Goal: Information Seeking & Learning: Find contact information

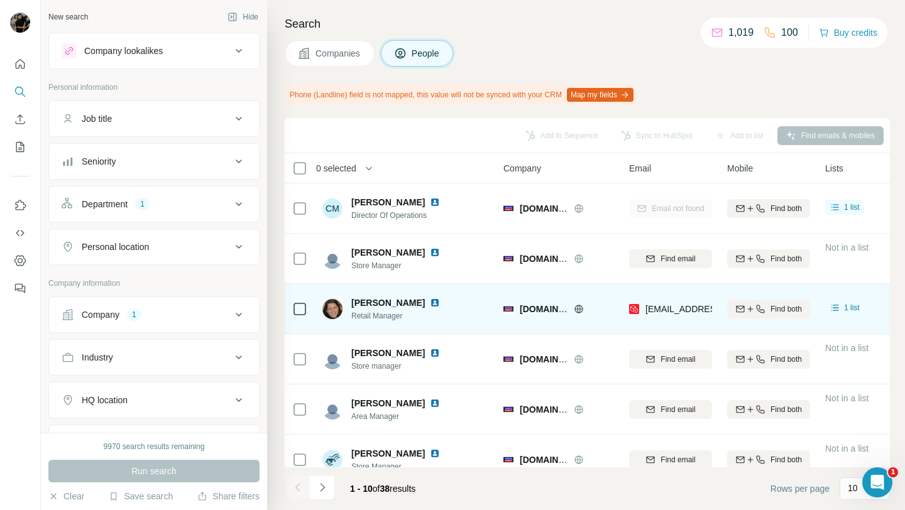
scroll to position [26, 0]
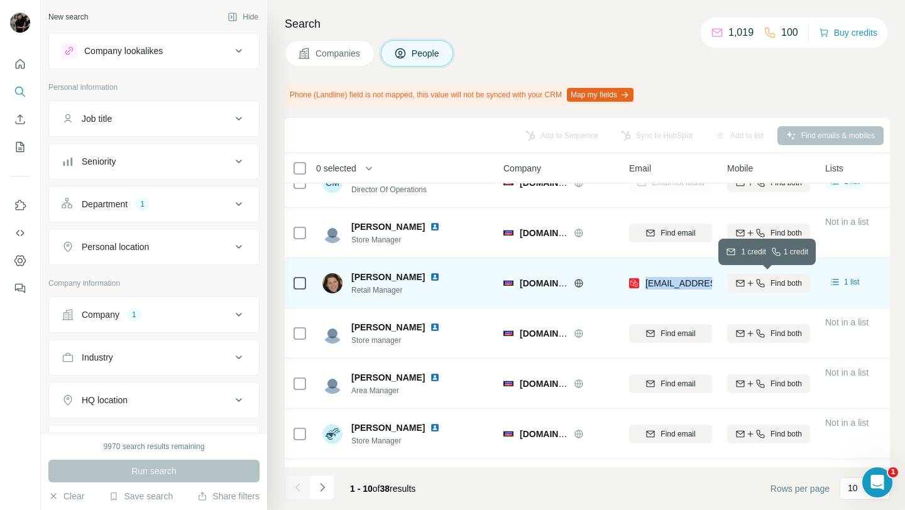
drag, startPoint x: 643, startPoint y: 280, endPoint x: 737, endPoint y: 285, distance: 94.4
click at [0, 0] on tr "[PERSON_NAME] Retail Manager [DOMAIN_NAME] Belgium [EMAIL_ADDRESS][DOMAIN_NAME]…" at bounding box center [0, 0] width 0 height 0
copy tr "[EMAIL_ADDRESS][DOMAIN_NAME]"
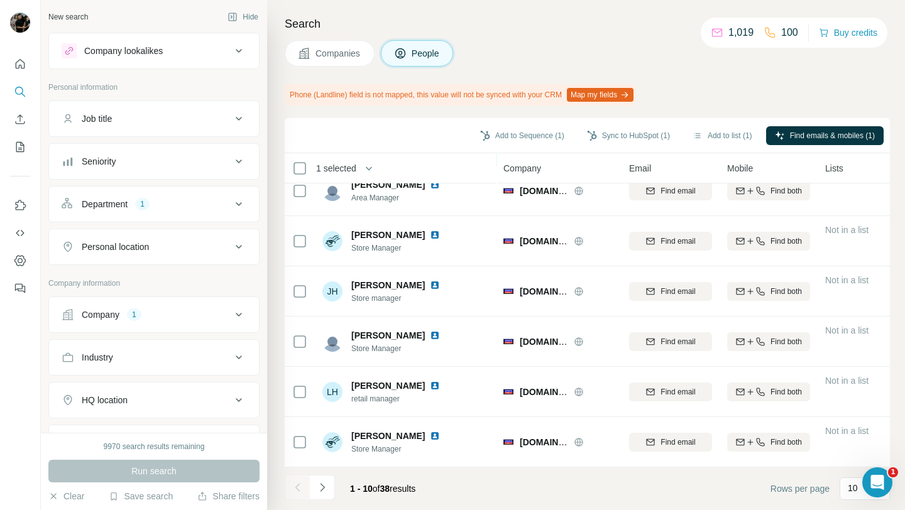
scroll to position [0, 0]
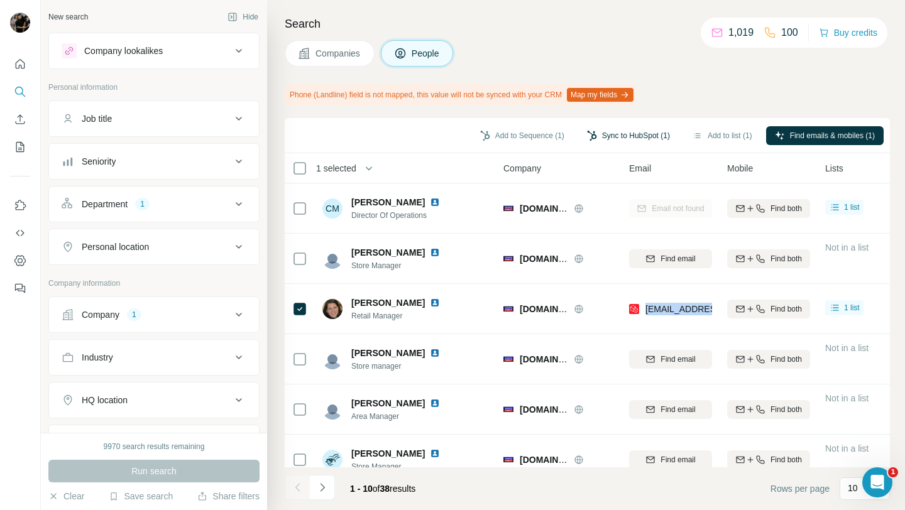
click at [613, 133] on button "Sync to HubSpot (1)" at bounding box center [628, 135] width 101 height 19
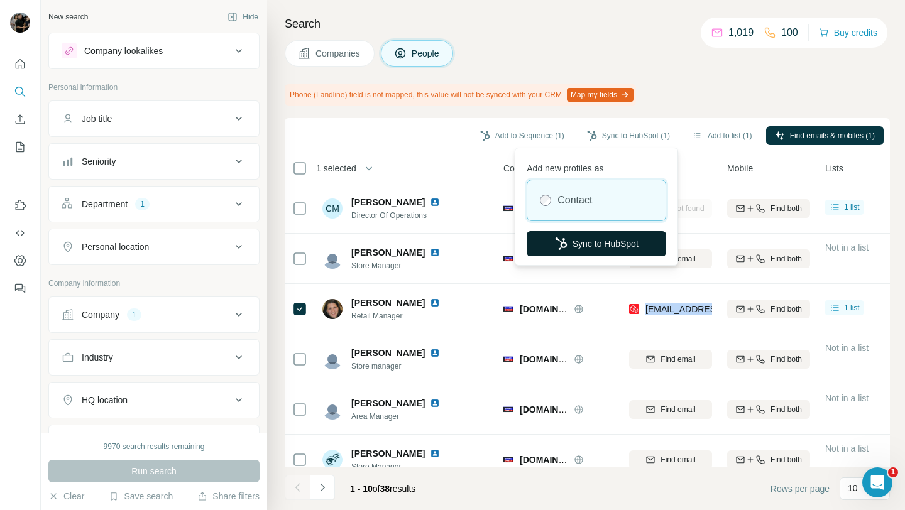
click at [593, 243] on button "Sync to HubSpot" at bounding box center [597, 243] width 140 height 25
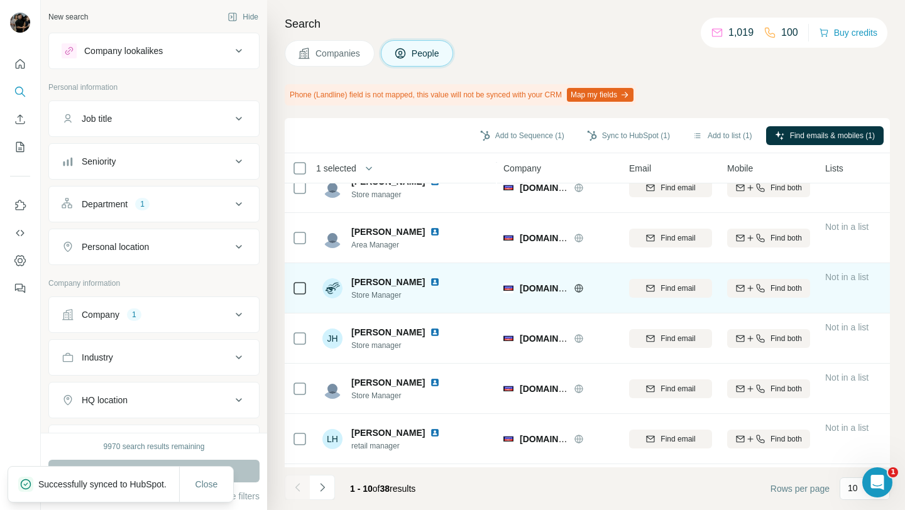
scroll to position [219, 0]
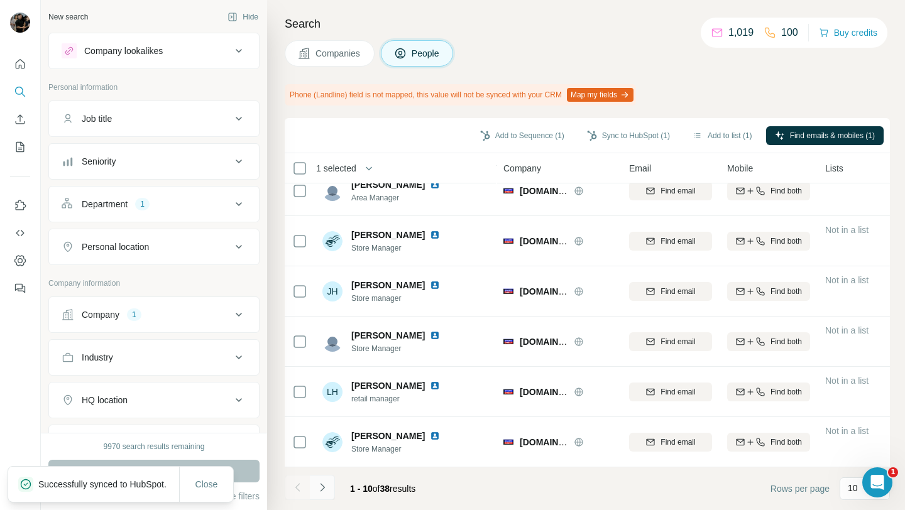
click at [328, 490] on button "Navigate to next page" at bounding box center [322, 487] width 25 height 25
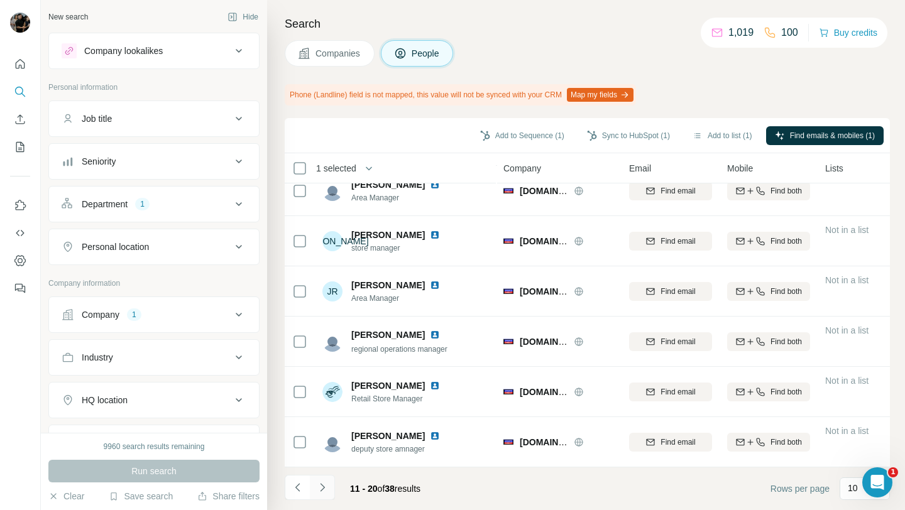
click at [324, 492] on icon "Navigate to next page" at bounding box center [322, 487] width 13 height 13
click at [319, 480] on button "Navigate to next page" at bounding box center [322, 487] width 25 height 25
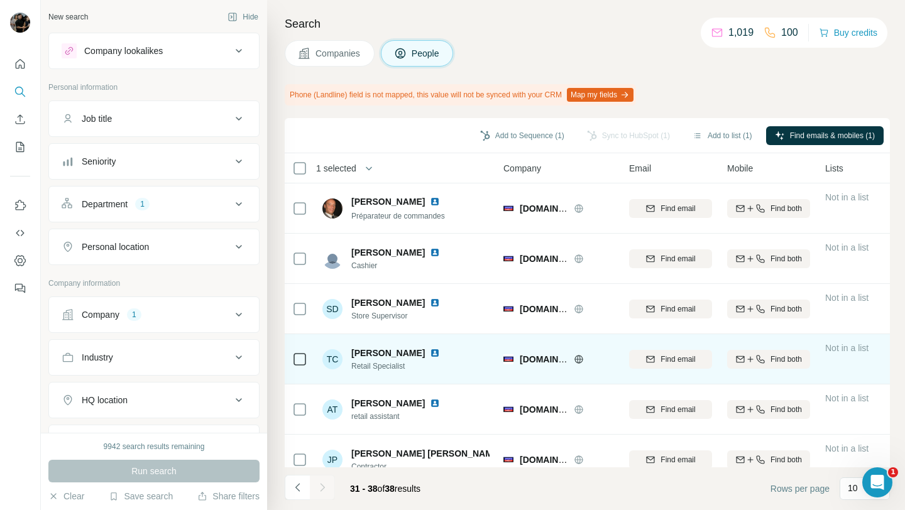
scroll to position [118, 0]
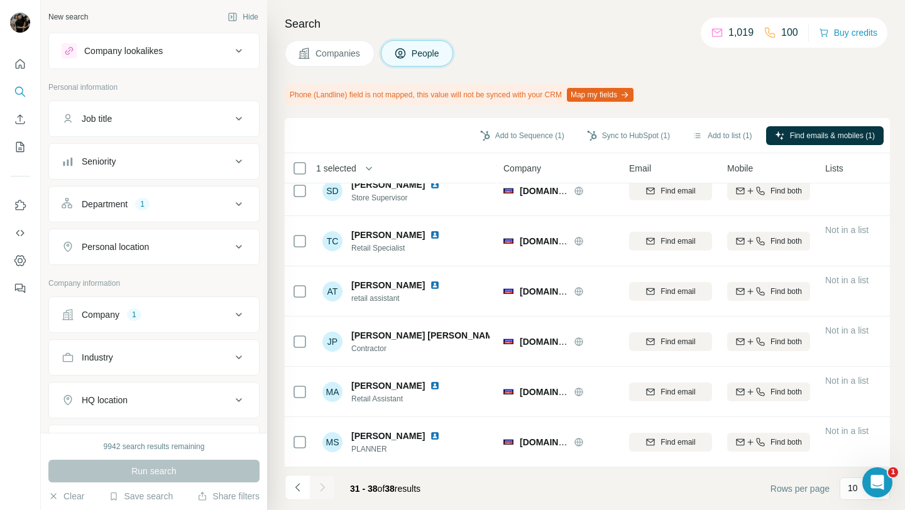
click at [337, 43] on button "Companies" at bounding box center [330, 53] width 90 height 26
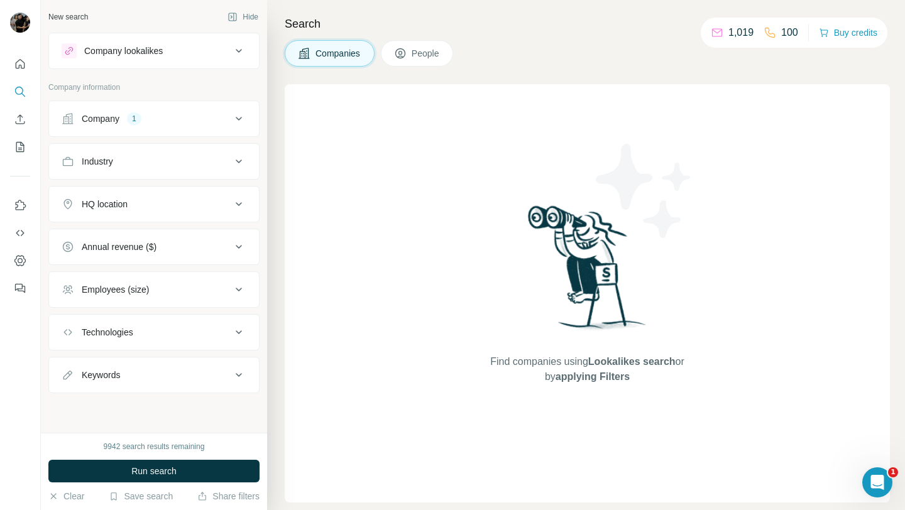
click at [162, 114] on div "Company 1" at bounding box center [147, 118] width 170 height 13
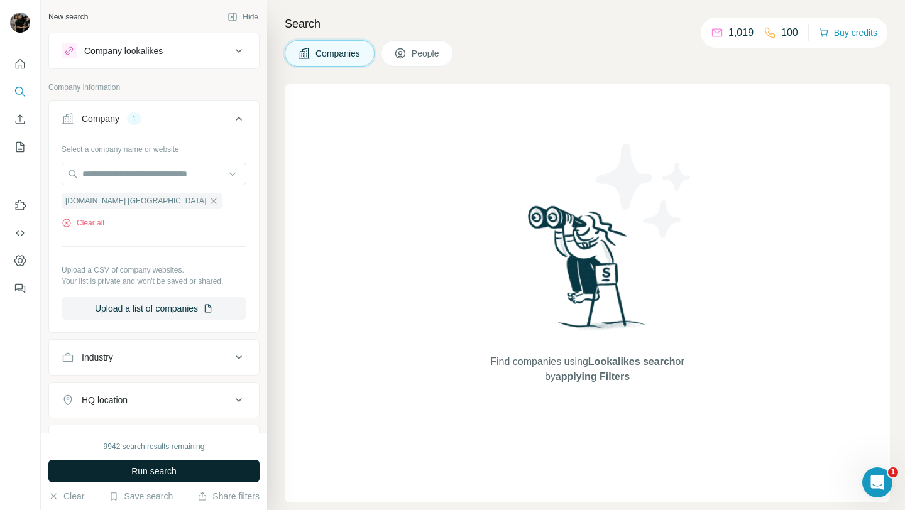
click at [160, 480] on button "Run search" at bounding box center [153, 471] width 211 height 23
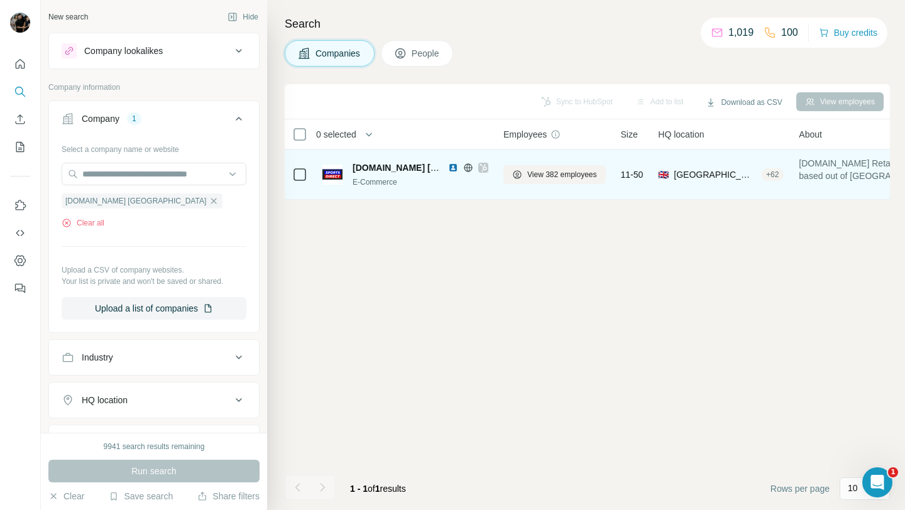
click at [449, 167] on img at bounding box center [453, 168] width 10 height 10
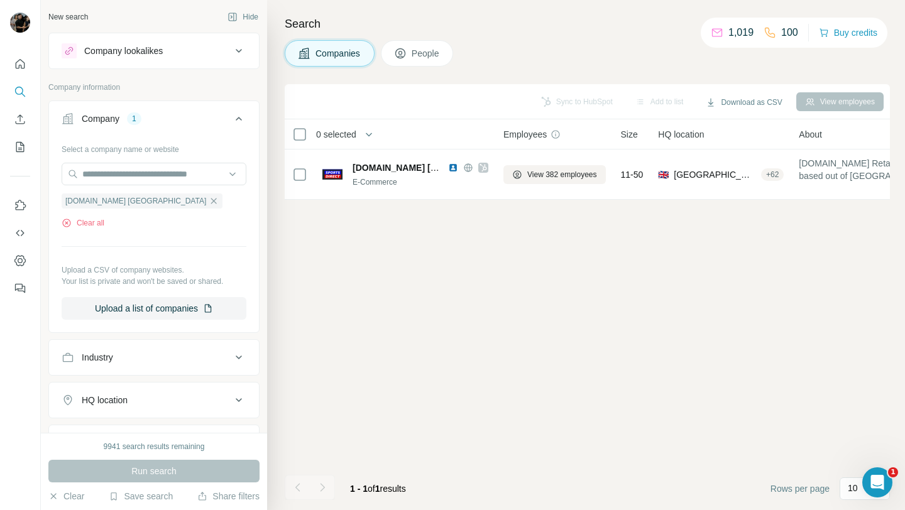
click at [424, 59] on span "People" at bounding box center [426, 53] width 29 height 13
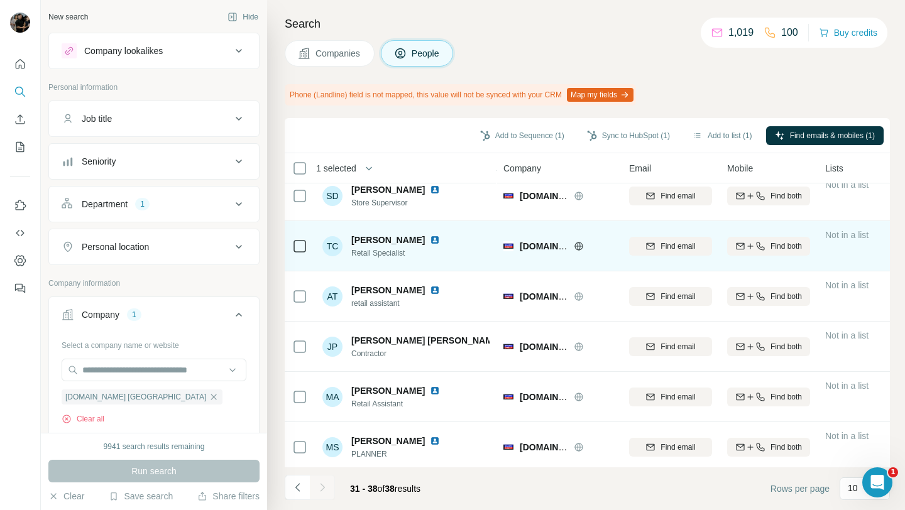
scroll to position [118, 0]
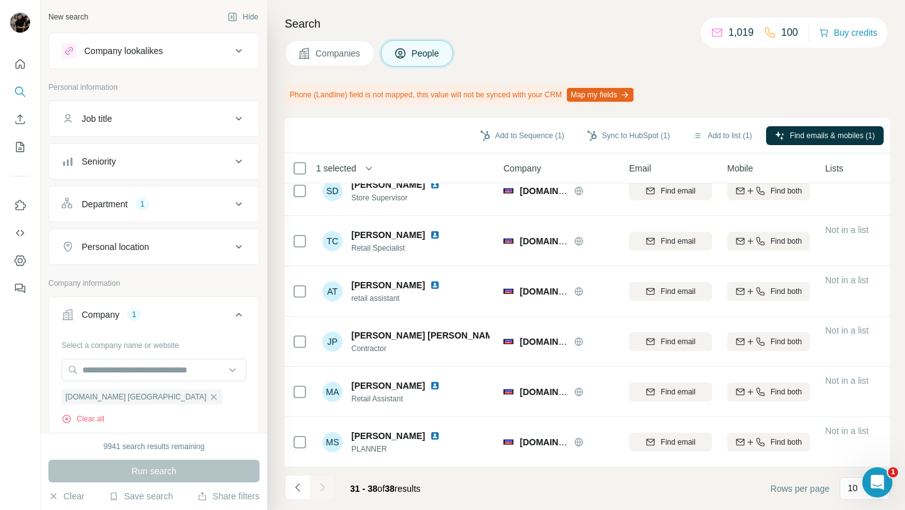
click at [319, 488] on div at bounding box center [322, 487] width 25 height 25
click at [234, 204] on icon at bounding box center [238, 204] width 15 height 15
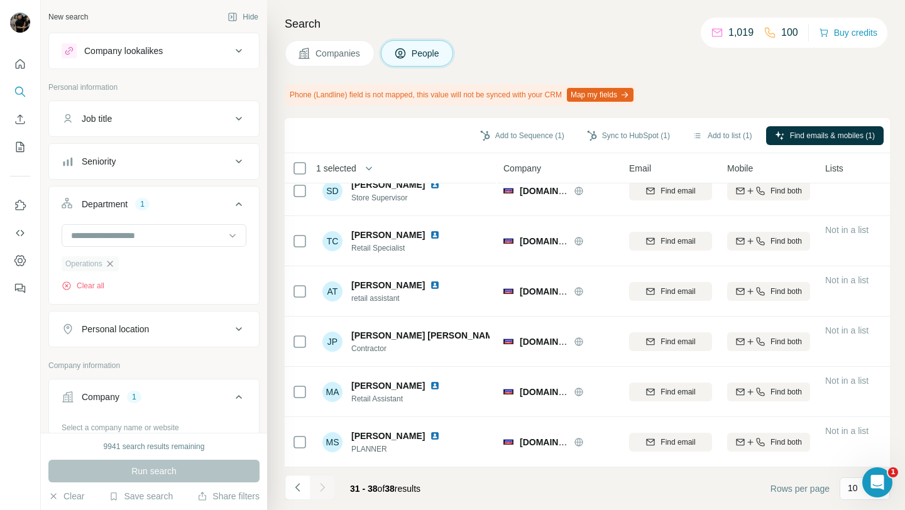
click at [112, 265] on icon "button" at bounding box center [110, 264] width 6 height 6
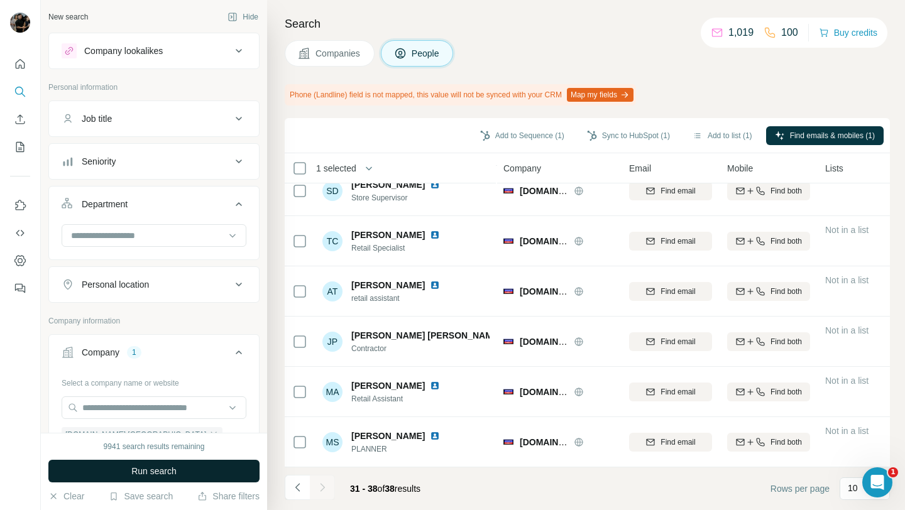
click at [182, 469] on button "Run search" at bounding box center [153, 471] width 211 height 23
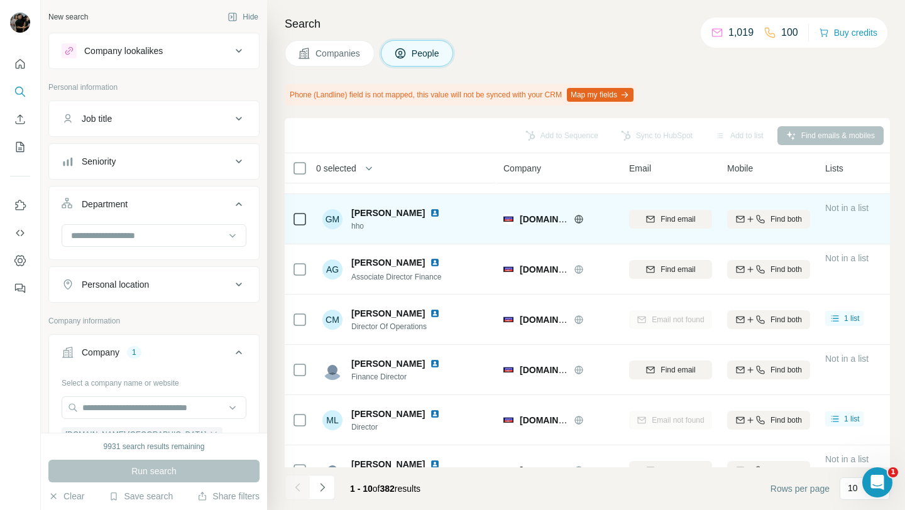
scroll to position [219, 0]
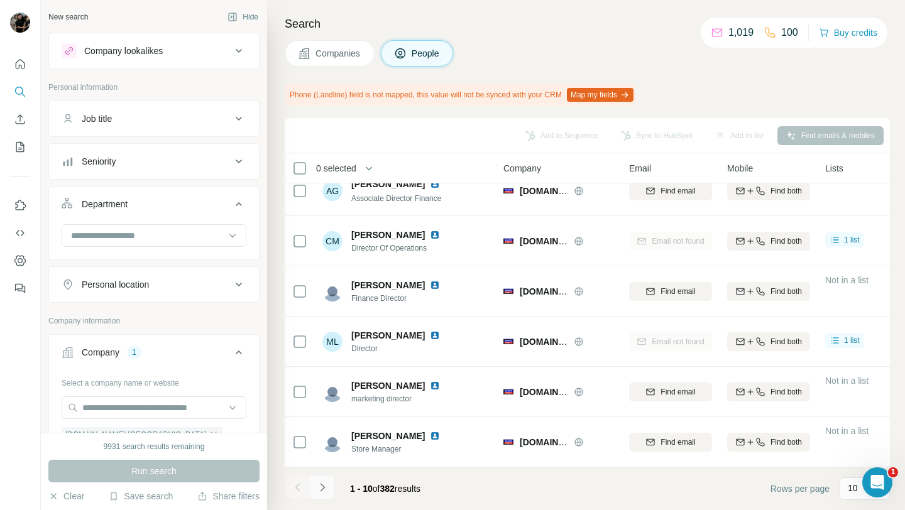
click at [321, 490] on icon "Navigate to next page" at bounding box center [322, 487] width 13 height 13
click at [323, 493] on icon "Navigate to next page" at bounding box center [322, 487] width 13 height 13
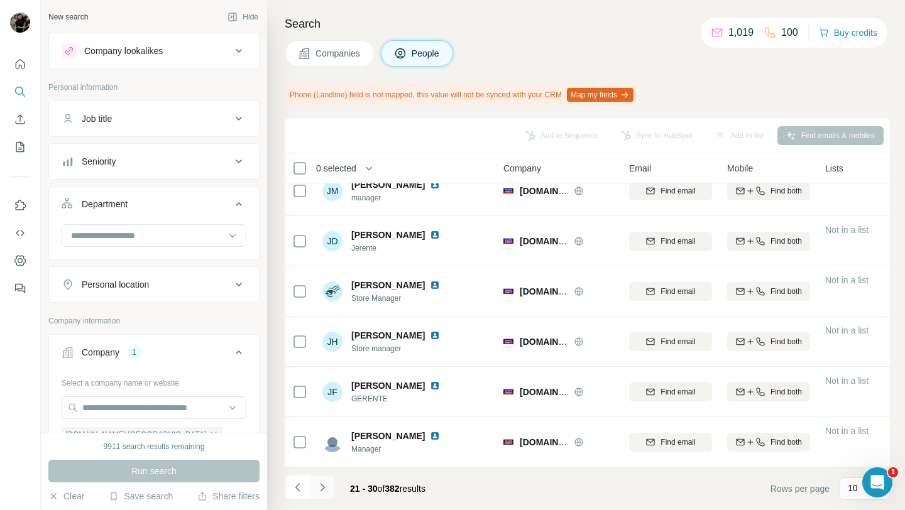
click at [327, 491] on icon "Navigate to next page" at bounding box center [322, 487] width 13 height 13
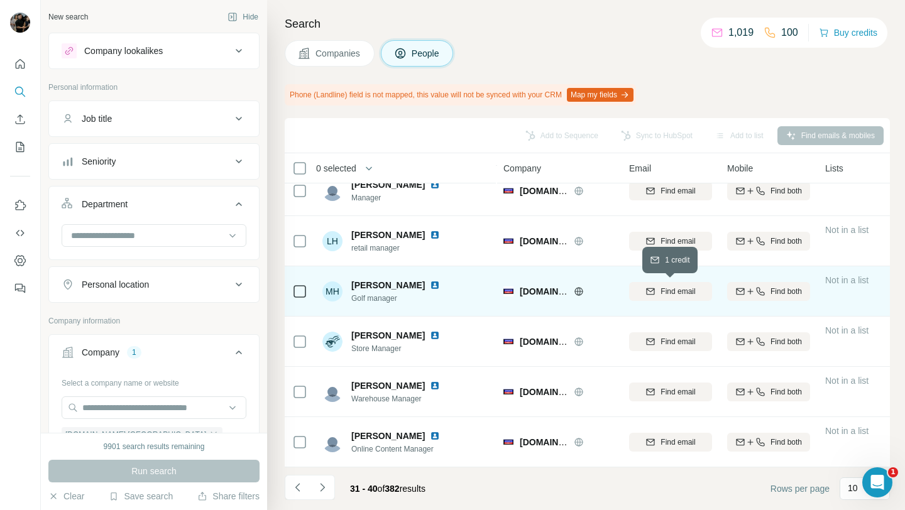
click at [649, 288] on icon "button" at bounding box center [650, 292] width 10 height 10
click at [322, 483] on icon "Navigate to next page" at bounding box center [322, 487] width 13 height 13
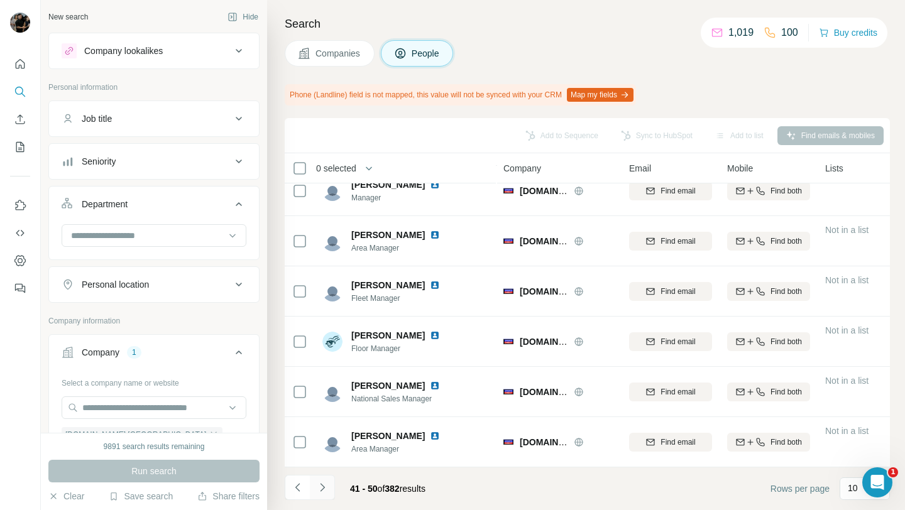
click at [321, 493] on icon "Navigate to next page" at bounding box center [322, 487] width 13 height 13
click at [320, 487] on icon "Navigate to next page" at bounding box center [322, 487] width 13 height 13
click at [233, 170] on button "Seniority" at bounding box center [154, 161] width 210 height 30
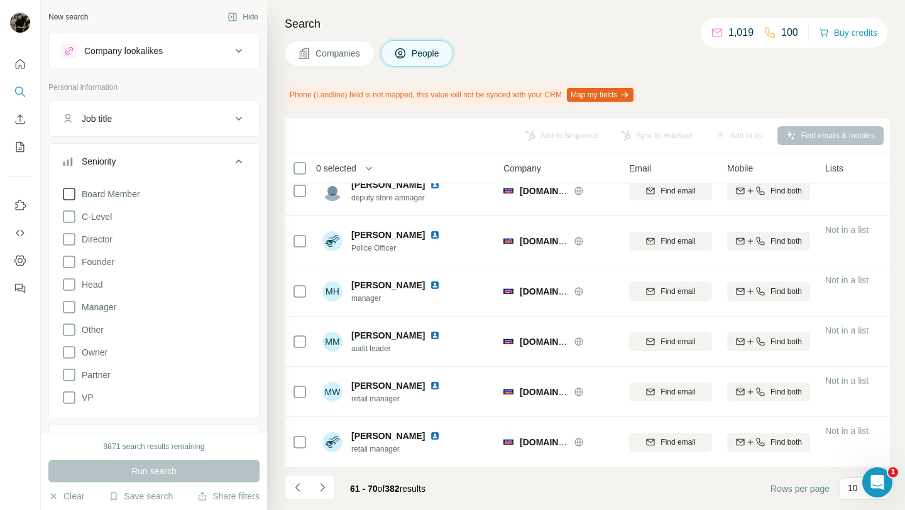
click at [71, 195] on icon at bounding box center [69, 194] width 15 height 15
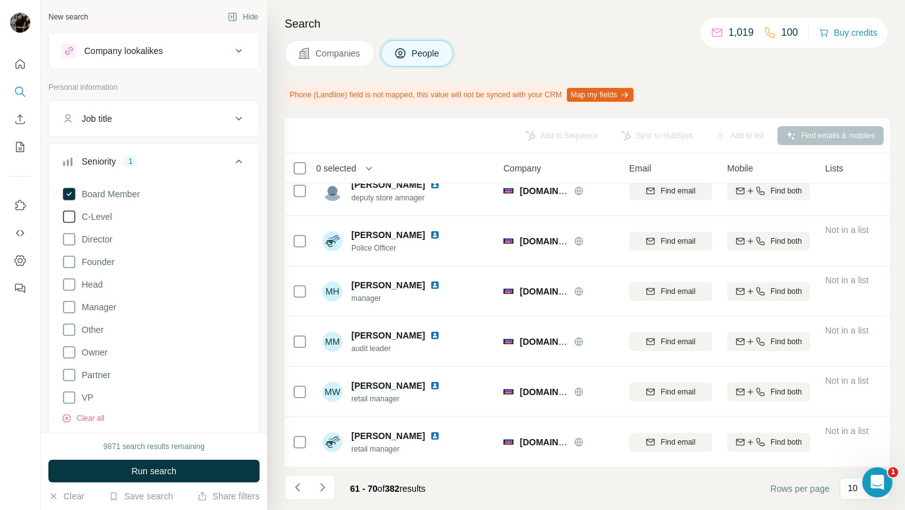
click at [72, 216] on icon at bounding box center [69, 216] width 15 height 15
click at [70, 239] on icon at bounding box center [69, 239] width 15 height 15
click at [67, 261] on icon at bounding box center [69, 262] width 15 height 15
click at [74, 287] on icon at bounding box center [69, 284] width 15 height 15
click at [129, 466] on button "Run search" at bounding box center [153, 471] width 211 height 23
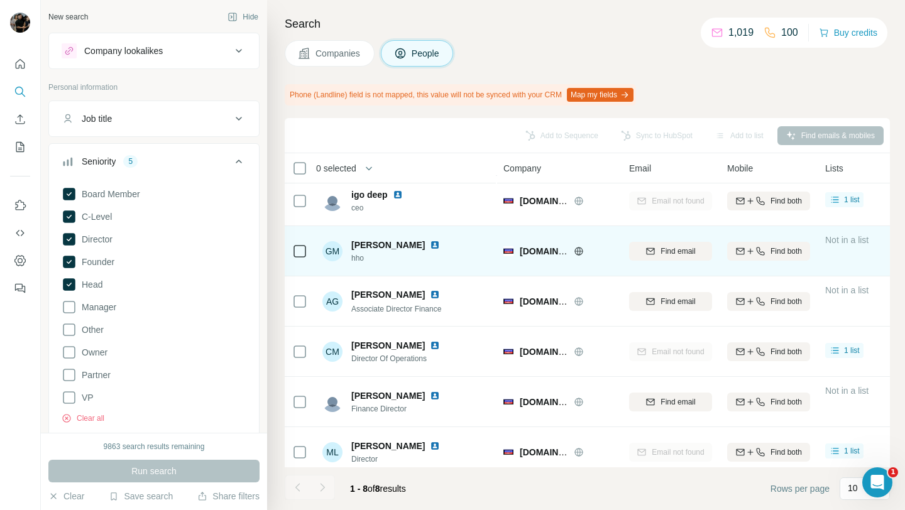
scroll to position [118, 0]
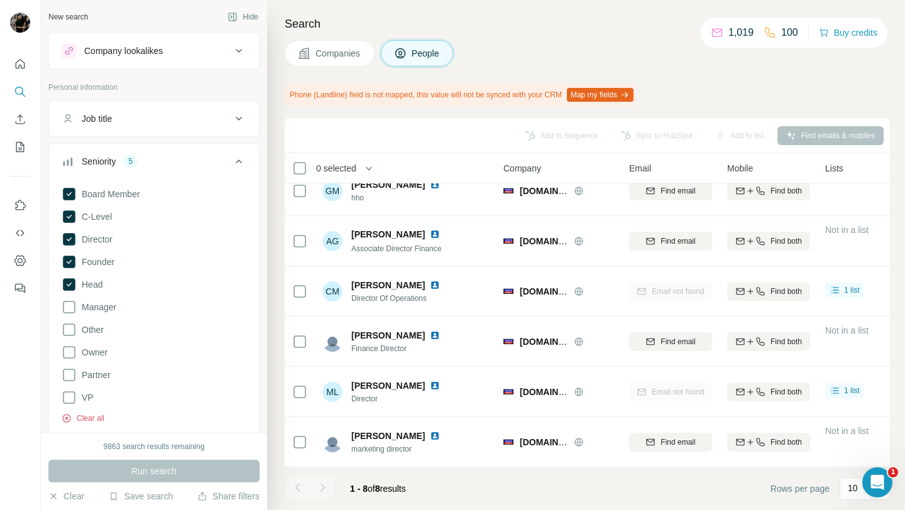
click at [89, 420] on button "Clear all" at bounding box center [83, 418] width 43 height 11
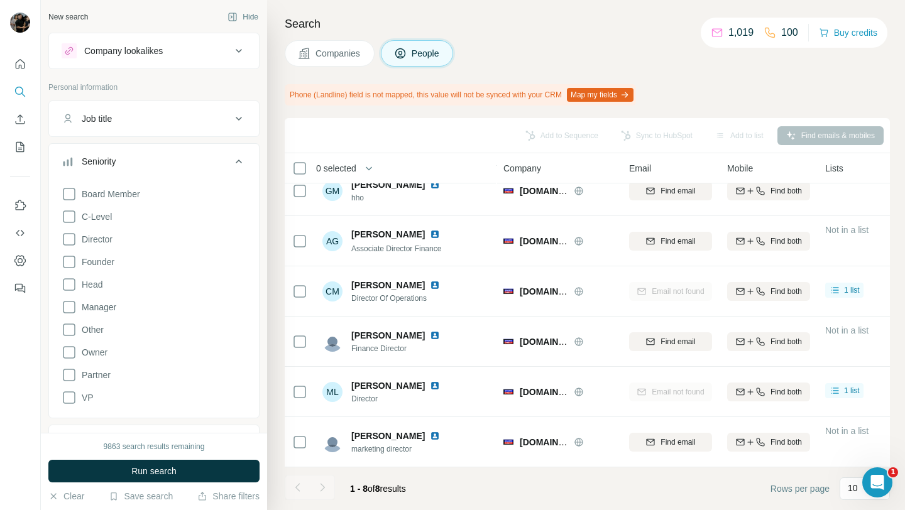
click at [311, 66] on button "Companies" at bounding box center [330, 53] width 90 height 26
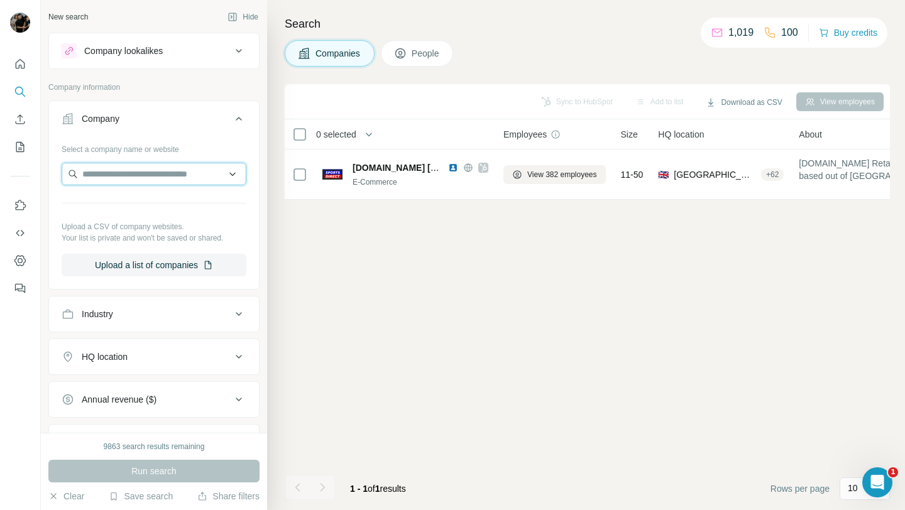
click at [172, 175] on input "text" at bounding box center [154, 174] width 185 height 23
paste input "**********"
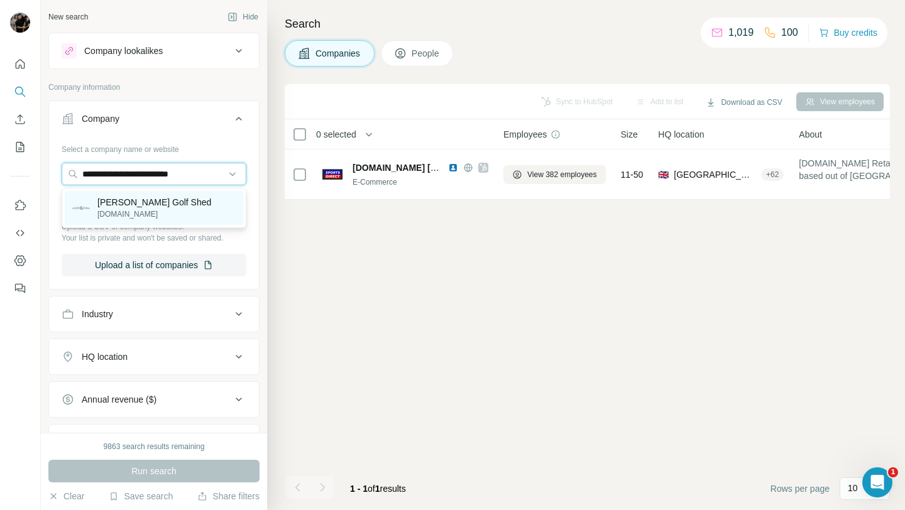
type input "**********"
click at [171, 211] on div "[PERSON_NAME] Golf Shed [DOMAIN_NAME]" at bounding box center [154, 208] width 178 height 34
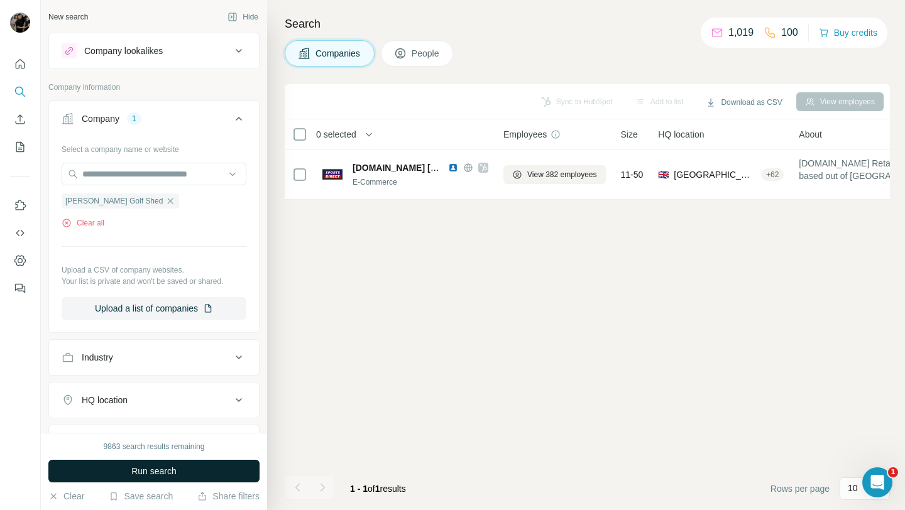
click at [162, 471] on span "Run search" at bounding box center [153, 471] width 45 height 13
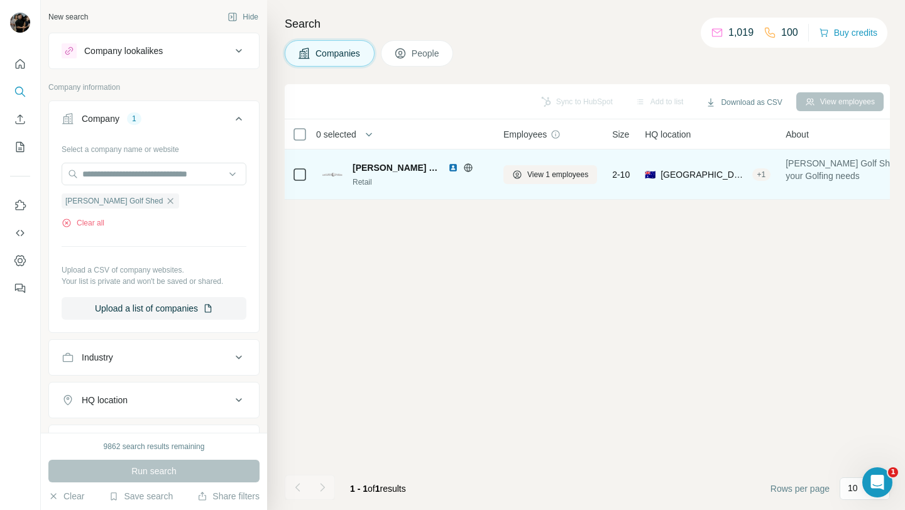
click at [448, 168] on img at bounding box center [453, 168] width 10 height 10
click at [551, 177] on span "View 1 employees" at bounding box center [557, 174] width 61 height 11
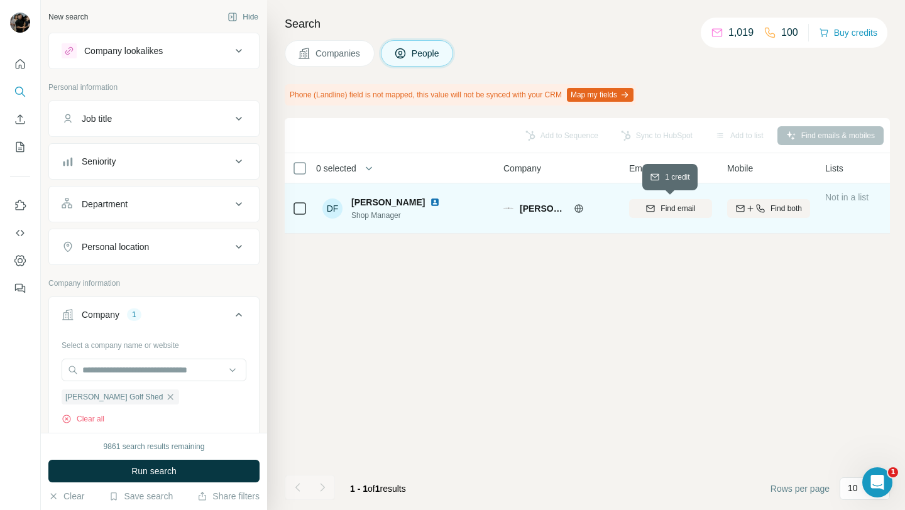
click at [659, 212] on div "Find email" at bounding box center [670, 208] width 83 height 11
click at [623, 290] on div "Add to Sequence Sync to HubSpot Add to list Find emails & mobiles 0 selected Pe…" at bounding box center [587, 314] width 605 height 392
